Goal: Navigation & Orientation: Find specific page/section

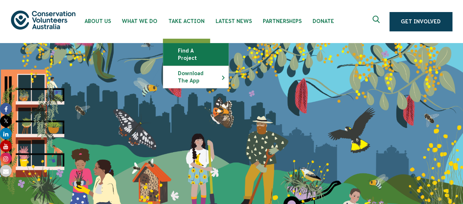
click at [190, 54] on link "Find a project" at bounding box center [195, 55] width 65 height 22
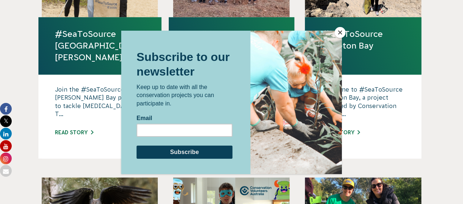
scroll to position [530, 0]
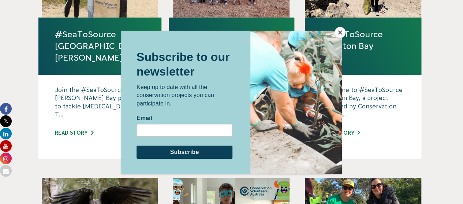
click at [339, 29] on button "Close" at bounding box center [339, 32] width 11 height 11
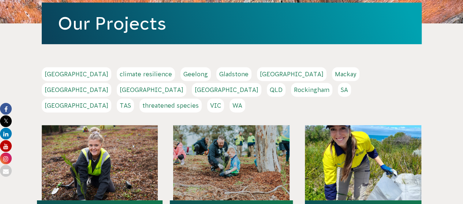
scroll to position [0, 0]
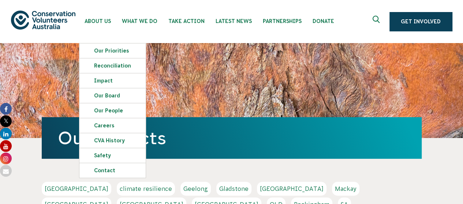
click at [53, 18] on img at bounding box center [43, 20] width 64 height 19
